Goal: Task Accomplishment & Management: Complete application form

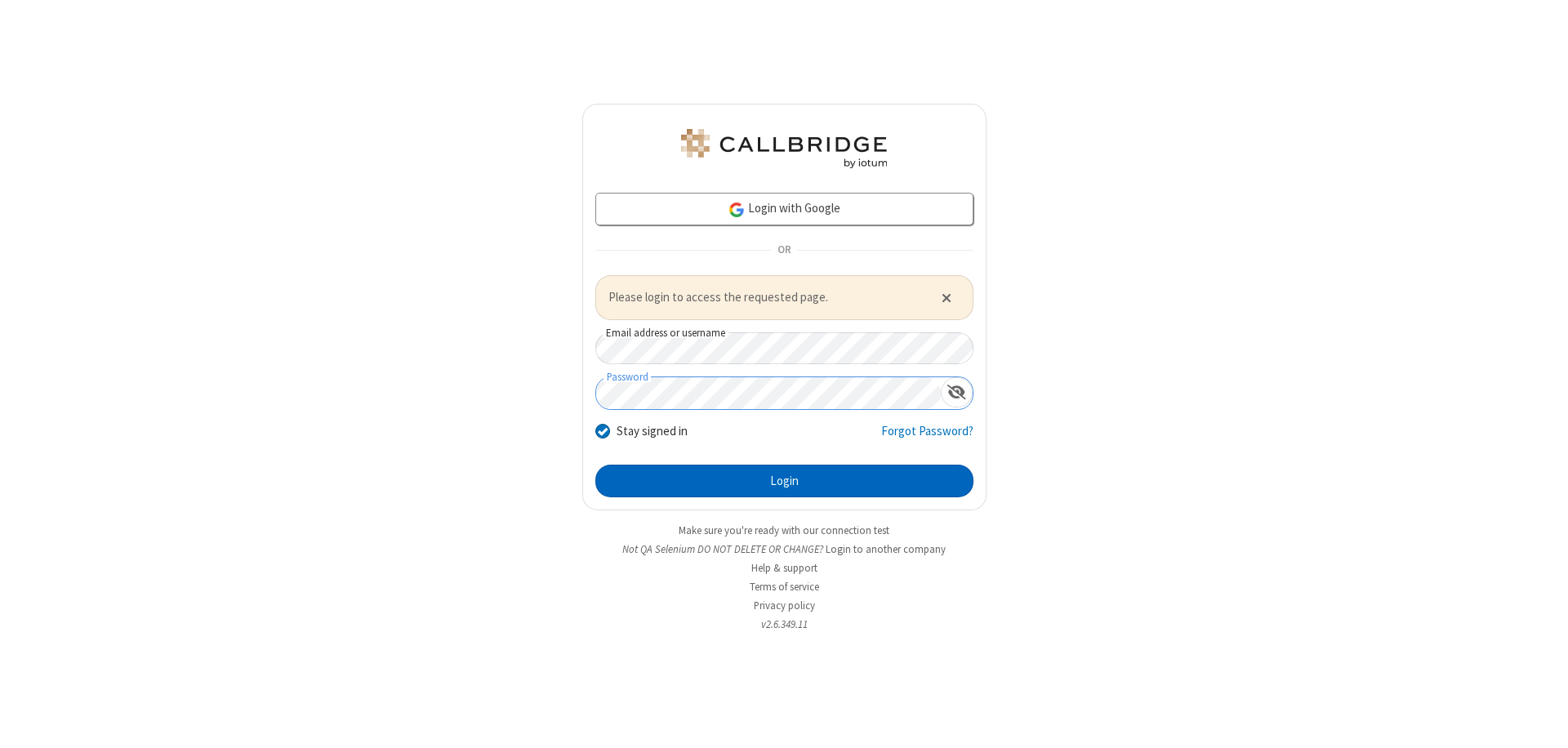
click at [784, 480] on button "Login" at bounding box center [784, 481] width 378 height 32
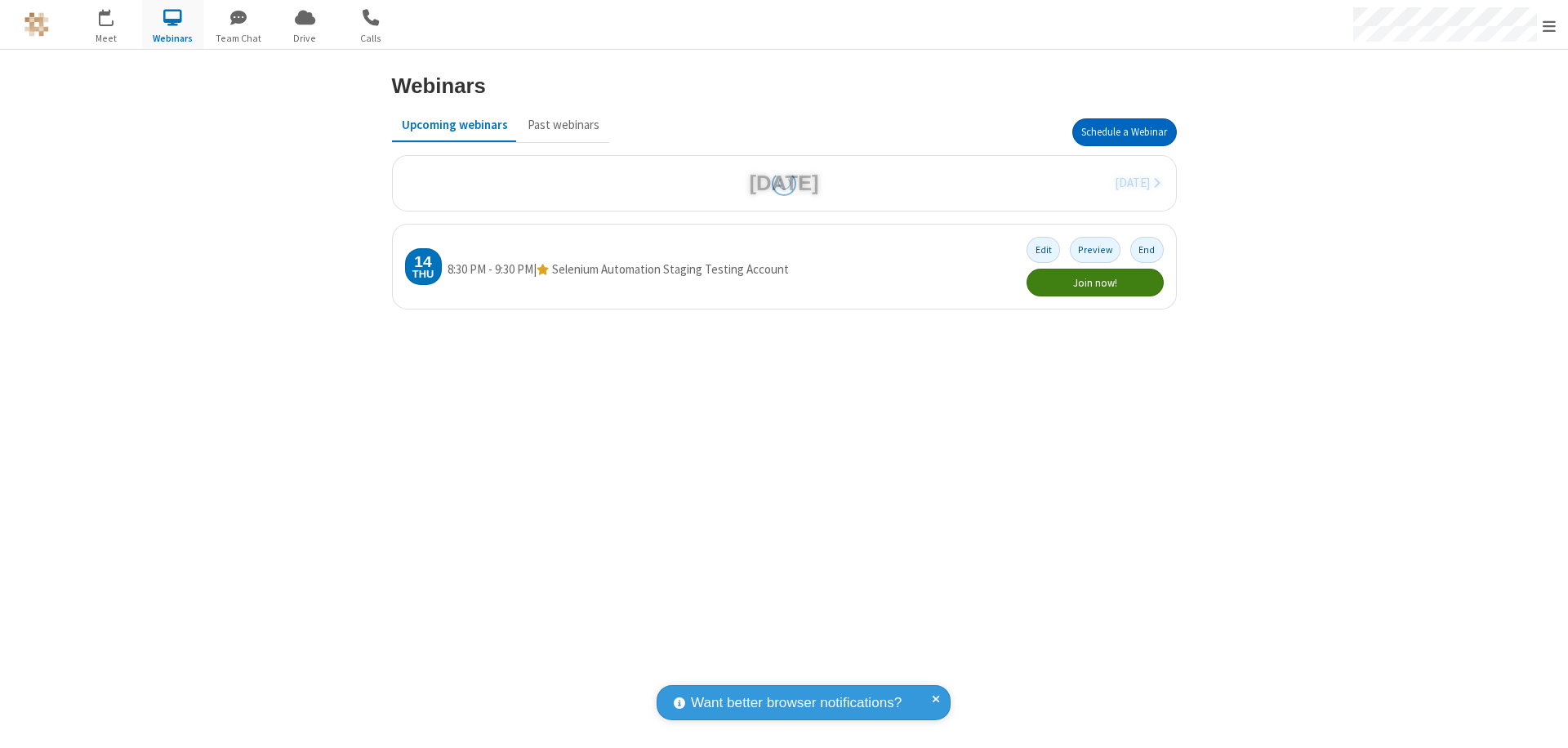
click at [1124, 132] on button "Schedule a Webinar" at bounding box center [1124, 132] width 105 height 28
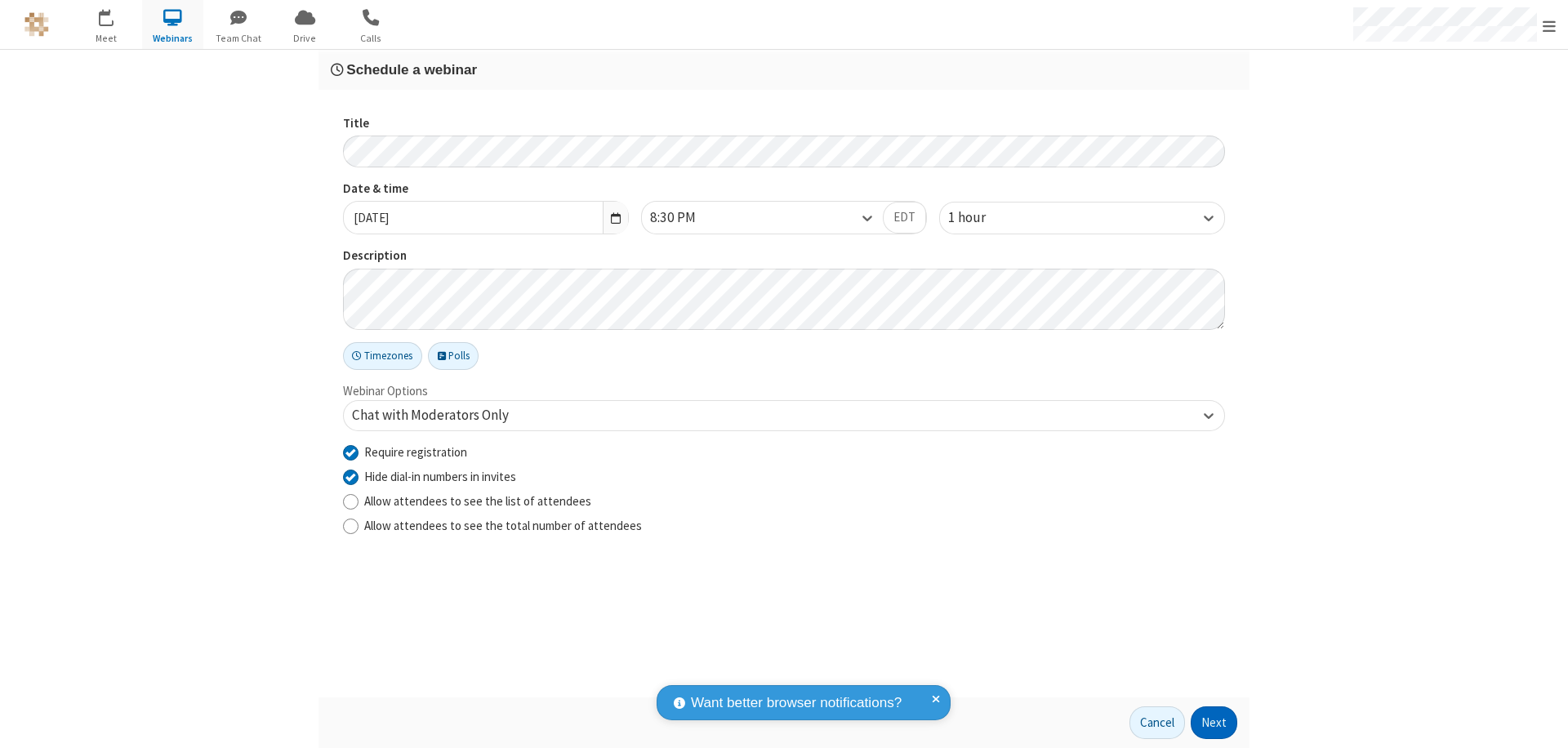
click at [1215, 722] on button "Next" at bounding box center [1214, 722] width 47 height 32
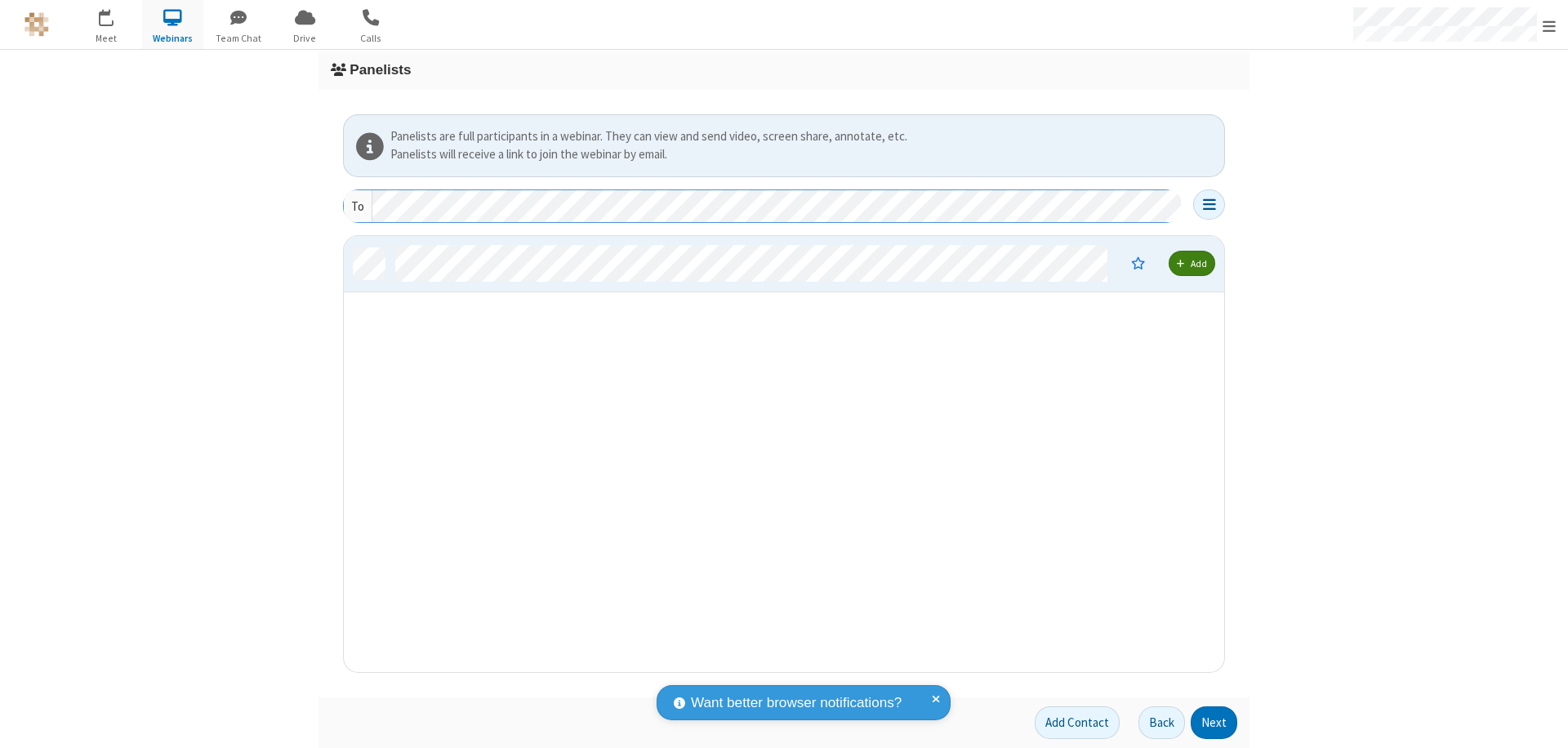
scroll to position [424, 868]
click at [1215, 722] on button "Next" at bounding box center [1214, 722] width 47 height 32
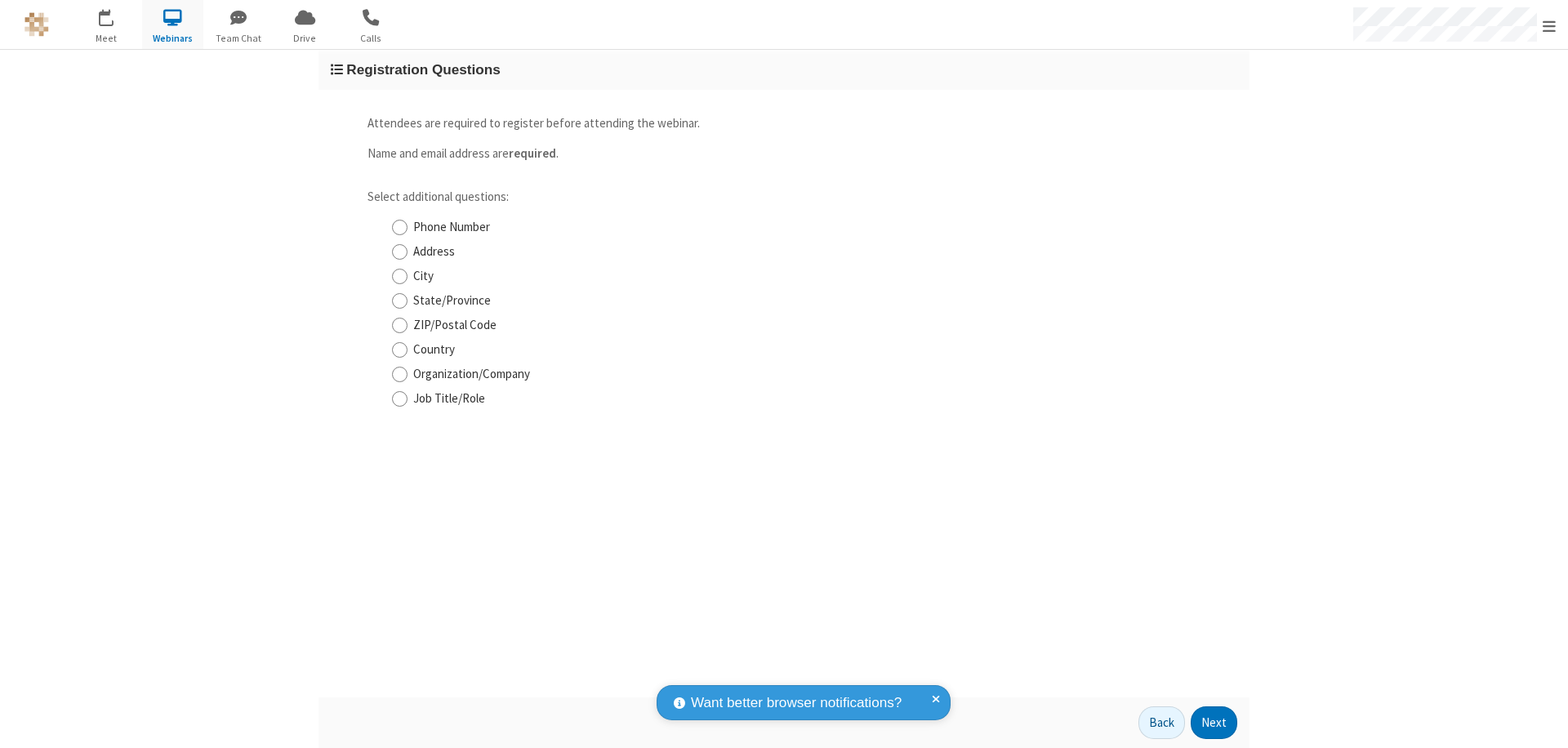
click at [399, 227] on input "Phone Number" at bounding box center [400, 227] width 15 height 17
checkbox input "true"
